Goal: Task Accomplishment & Management: Manage account settings

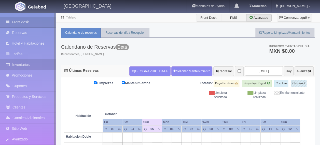
click at [37, 63] on link "Inventarios" at bounding box center [28, 65] width 56 height 10
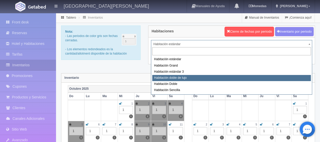
select select "2220"
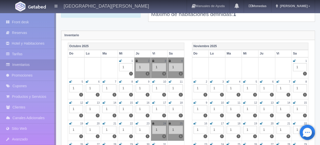
scroll to position [51, 0]
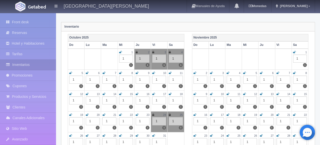
click at [278, 72] on icon at bounding box center [277, 73] width 3 height 3
click at [295, 72] on icon at bounding box center [294, 73] width 3 height 3
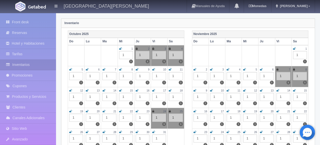
scroll to position [76, 0]
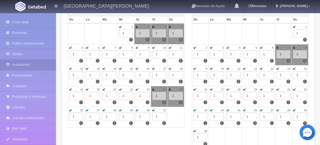
click at [154, 90] on icon at bounding box center [153, 89] width 2 height 3
click at [172, 88] on div "25" at bounding box center [176, 90] width 14 height 4
click at [169, 88] on icon at bounding box center [170, 89] width 2 height 3
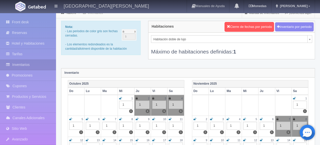
scroll to position [0, 0]
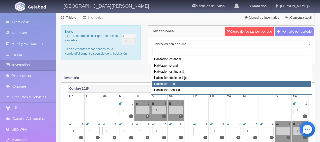
select select "2221"
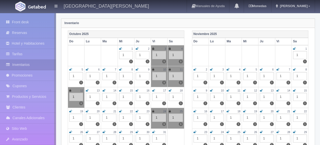
scroll to position [76, 0]
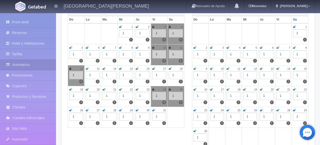
click at [151, 87] on td "24 1 1" at bounding box center [159, 96] width 17 height 21
click at [170, 89] on icon at bounding box center [170, 89] width 2 height 3
click at [151, 88] on td "24 1 1" at bounding box center [159, 96] width 17 height 21
click at [153, 88] on icon at bounding box center [153, 89] width 2 height 3
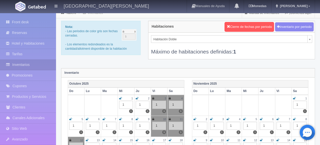
scroll to position [0, 0]
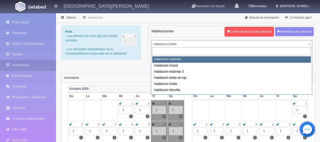
select select "2217"
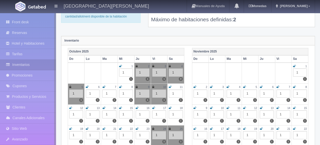
scroll to position [76, 0]
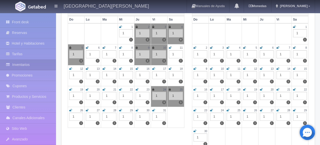
click at [152, 88] on icon at bounding box center [153, 89] width 2 height 3
click at [171, 88] on div "25" at bounding box center [176, 90] width 14 height 4
click at [170, 88] on icon at bounding box center [170, 89] width 2 height 3
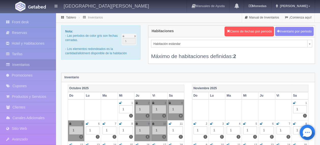
scroll to position [0, 0]
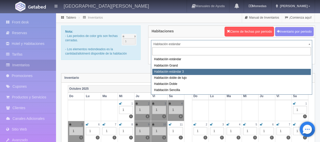
select select "2219"
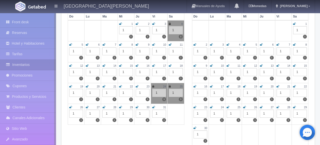
scroll to position [102, 0]
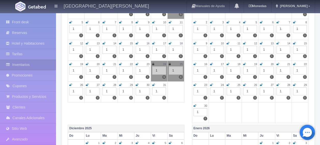
click at [153, 63] on icon at bounding box center [153, 64] width 2 height 3
click at [170, 63] on icon at bounding box center [170, 64] width 2 height 3
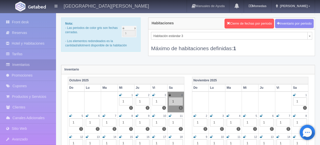
scroll to position [0, 0]
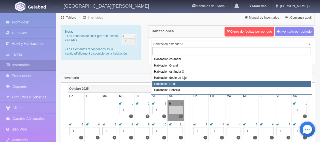
select select "2221"
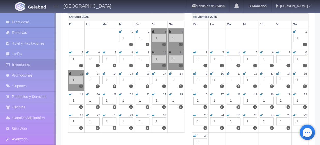
scroll to position [76, 0]
